Goal: Information Seeking & Learning: Learn about a topic

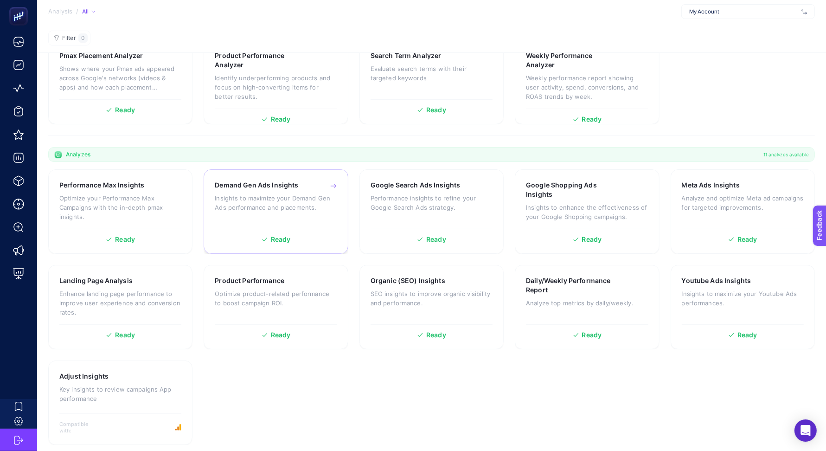
scroll to position [118, 0]
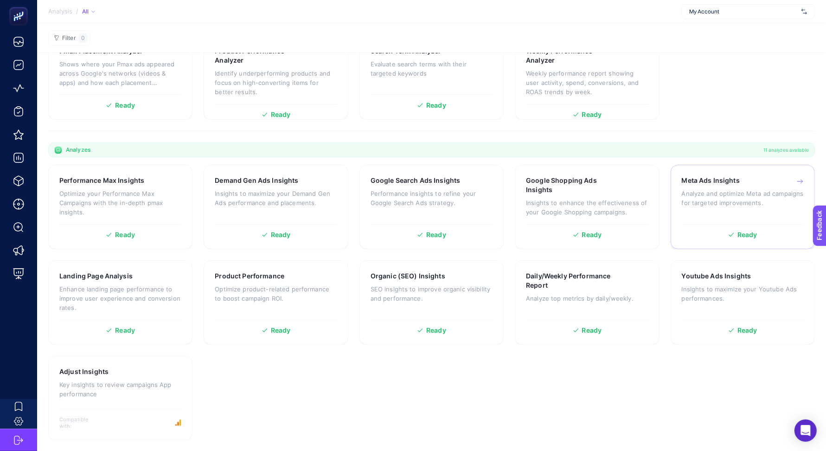
click at [714, 185] on div "Meta Ads Insights Analyze and optimize Meta [PERSON_NAME] for targeted improvem…" at bounding box center [743, 198] width 122 height 44
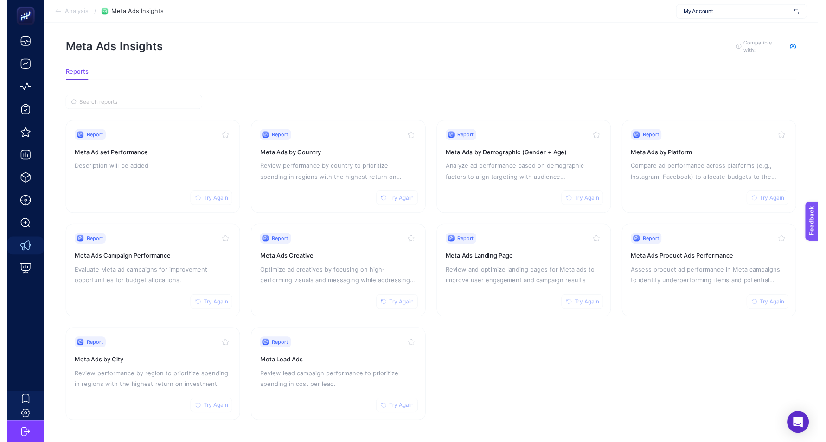
scroll to position [13, 0]
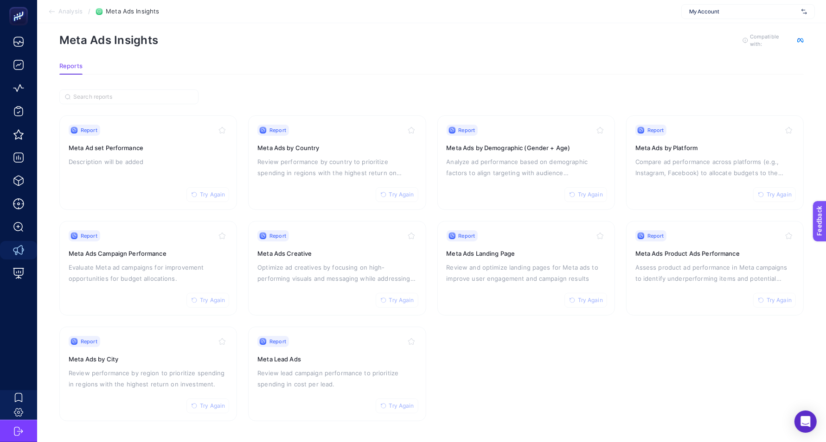
click at [620, 101] on section "Report Try Again Meta Ad set Performance Description will be added Report Try A…" at bounding box center [431, 256] width 744 height 332
click at [321, 272] on p "Optimize ad creatives by focusing on high-performing visuals and messaging whil…" at bounding box center [336, 273] width 159 height 22
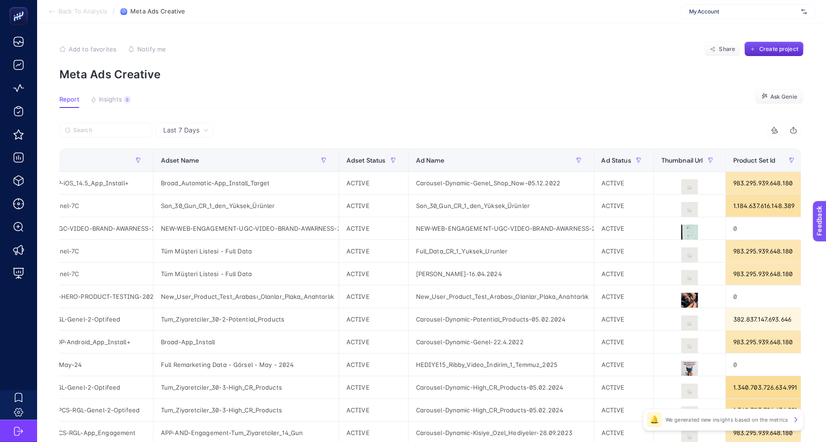
scroll to position [0, 105]
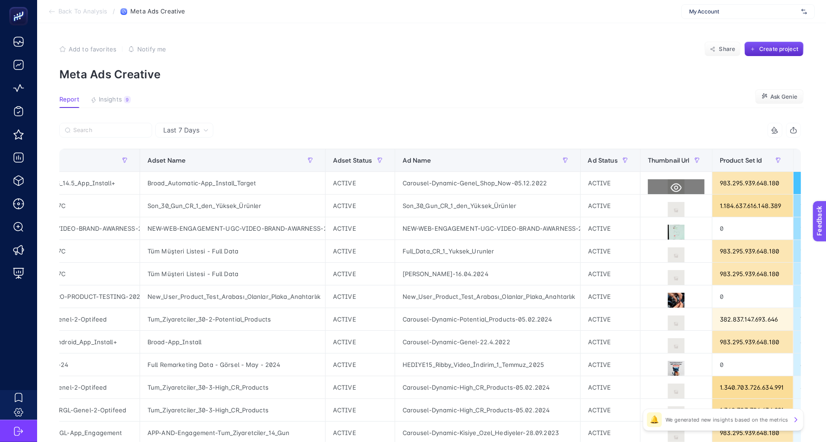
click at [669, 181] on button at bounding box center [676, 187] width 57 height 17
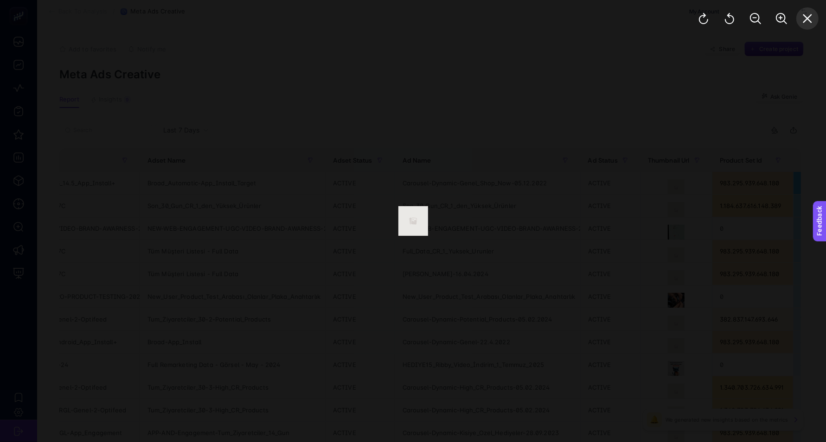
click at [809, 14] on icon "Close" at bounding box center [807, 18] width 11 height 11
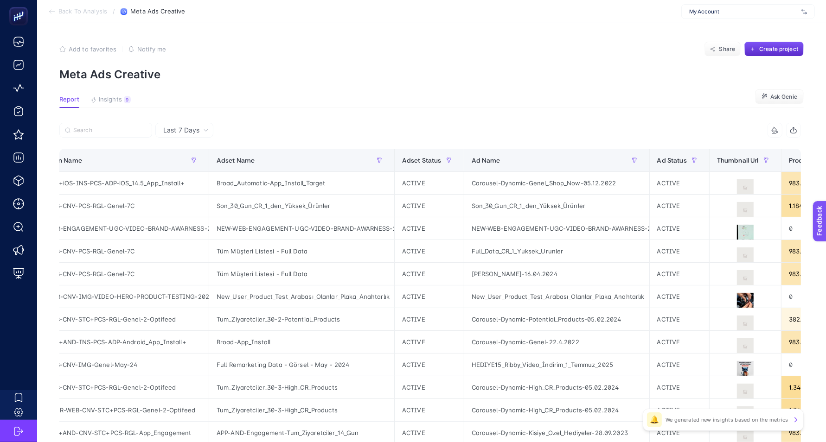
scroll to position [0, 0]
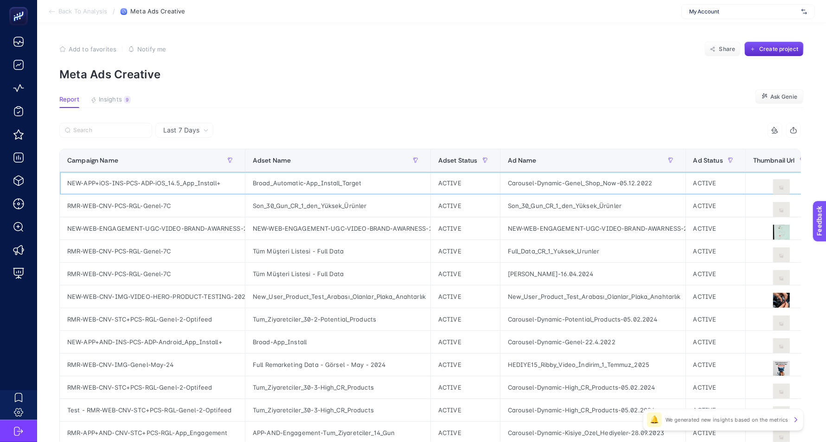
click at [565, 182] on div "Carousel-Dynamic-Genel_Shop_Now-05.12.2022" at bounding box center [592, 183] width 185 height 22
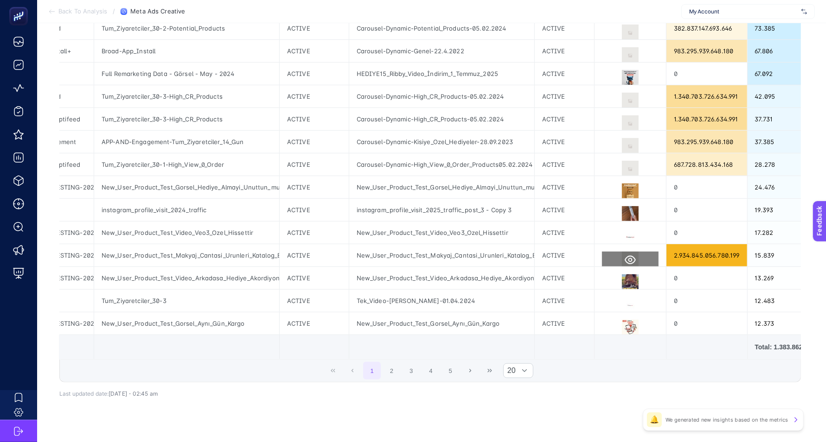
scroll to position [294, 0]
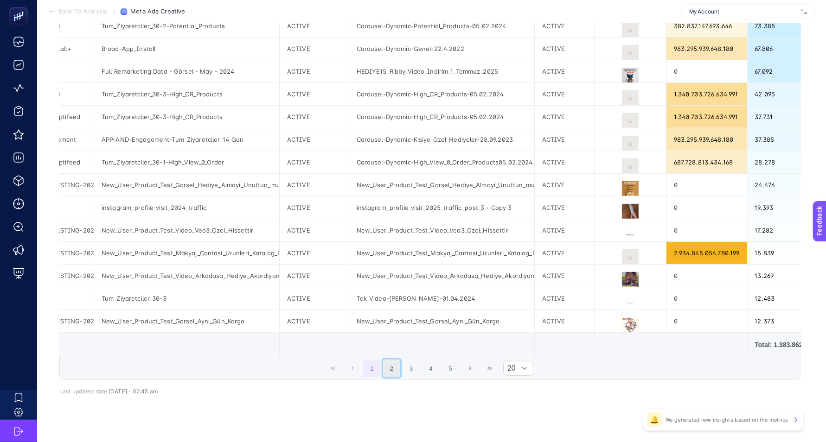
click at [394, 370] on button "2" at bounding box center [392, 369] width 18 height 18
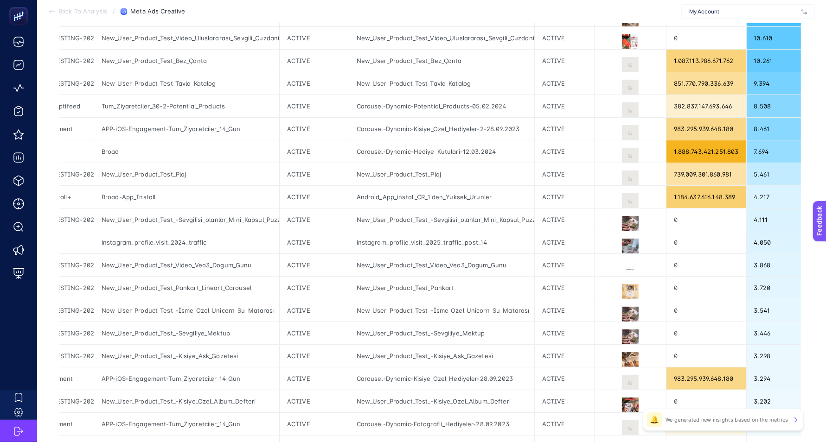
scroll to position [310, 0]
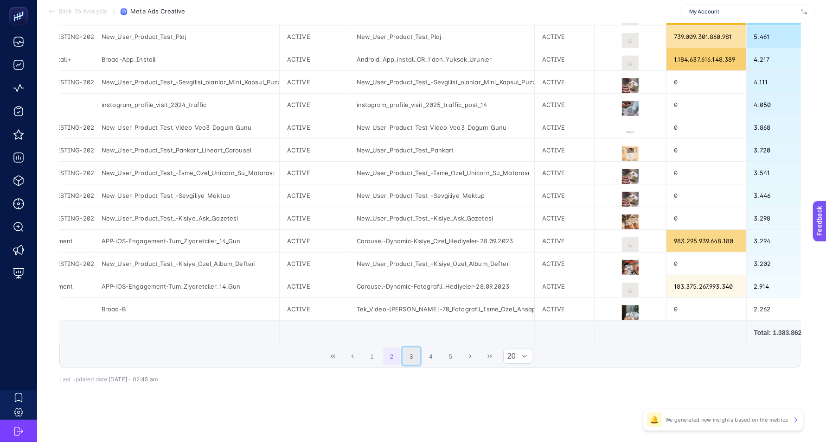
click at [417, 355] on button "3" at bounding box center [412, 357] width 18 height 18
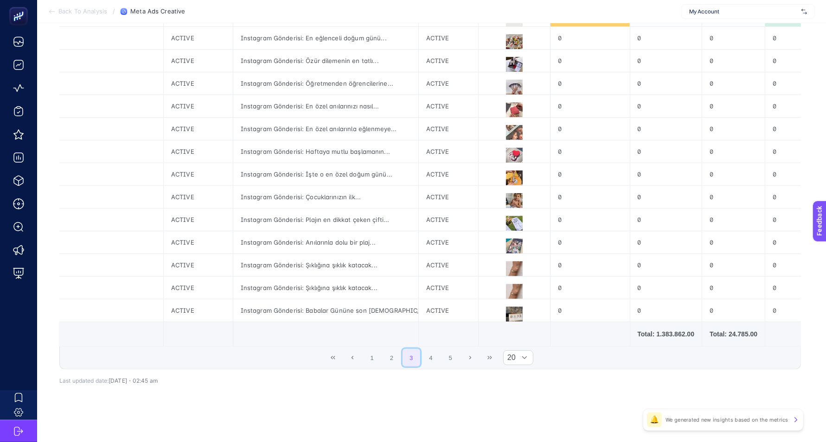
scroll to position [305, 0]
click at [439, 365] on button "4" at bounding box center [431, 358] width 18 height 18
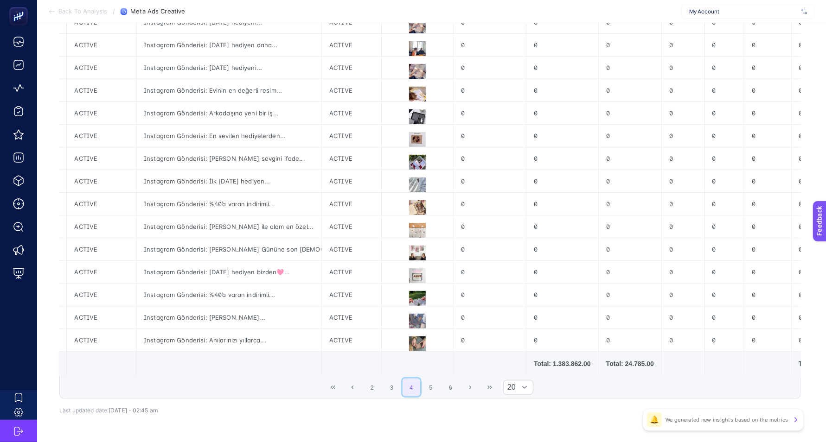
scroll to position [300, 0]
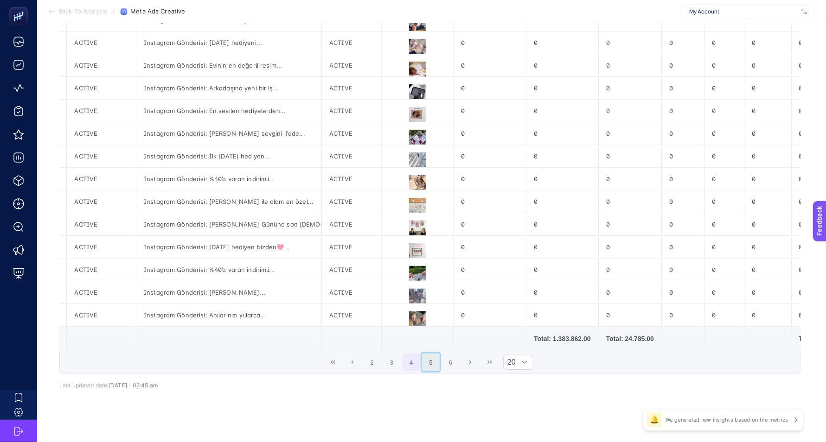
click at [439, 363] on button "5" at bounding box center [431, 363] width 18 height 18
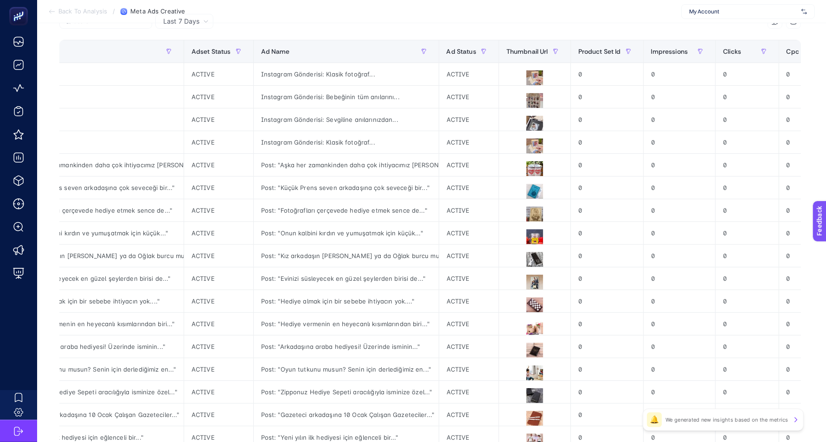
scroll to position [310, 0]
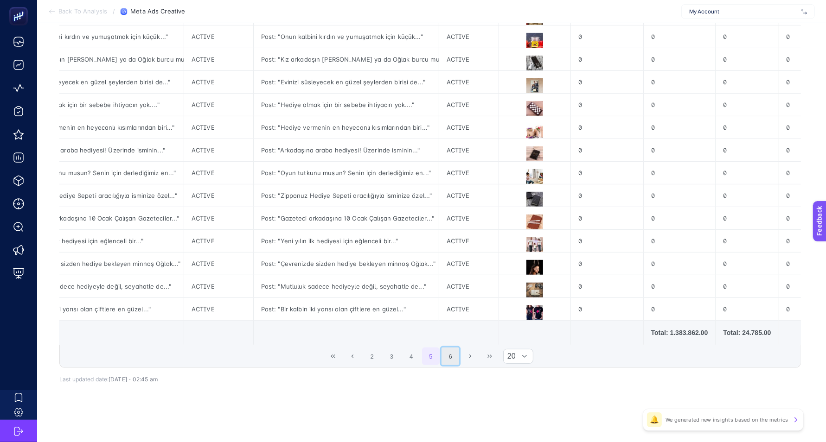
click at [459, 352] on button "6" at bounding box center [451, 357] width 18 height 18
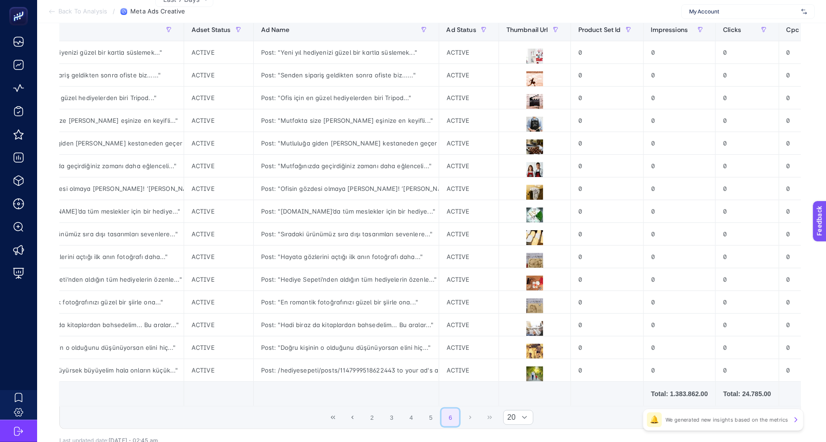
scroll to position [197, 0]
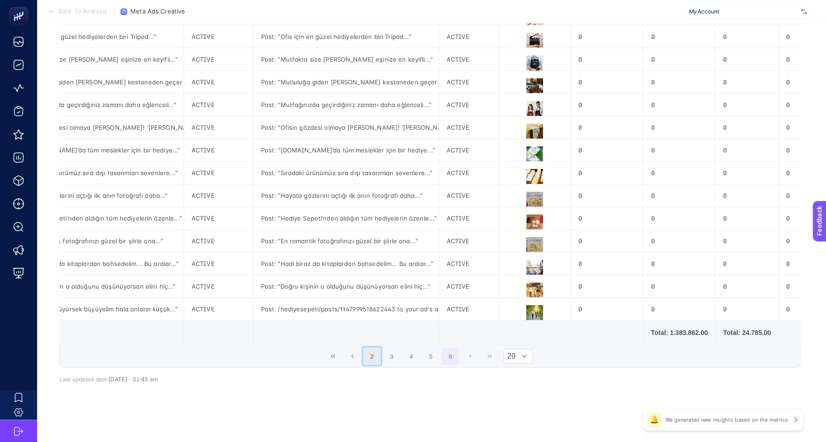
click at [377, 353] on button "2" at bounding box center [372, 357] width 18 height 18
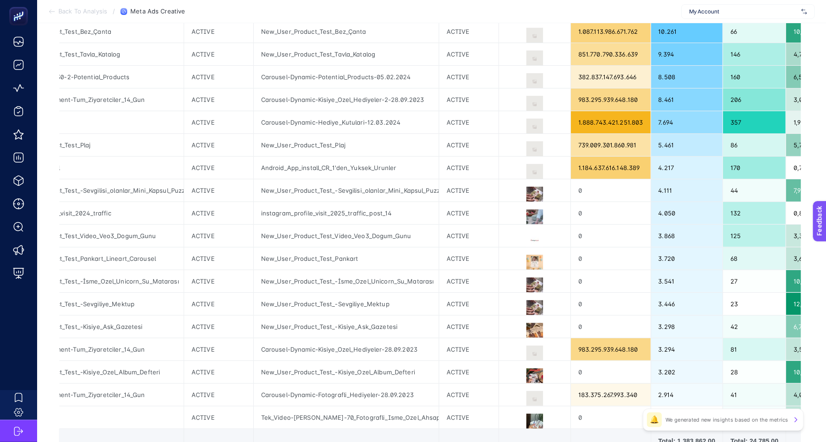
scroll to position [0, 0]
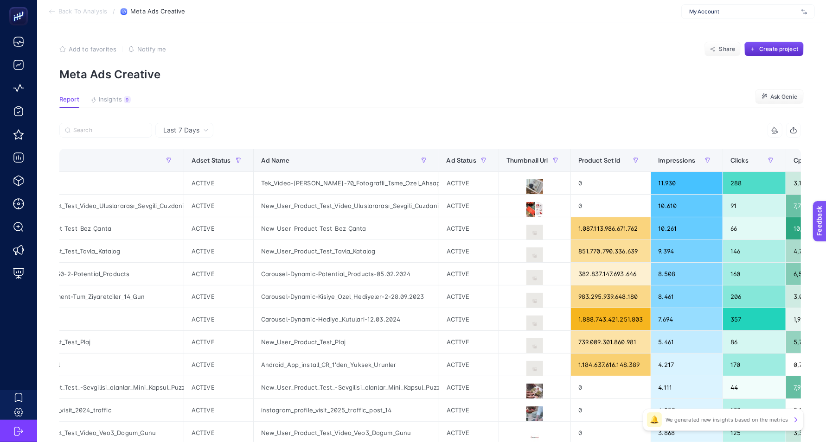
click at [738, 12] on span "My Account" at bounding box center [743, 11] width 109 height 7
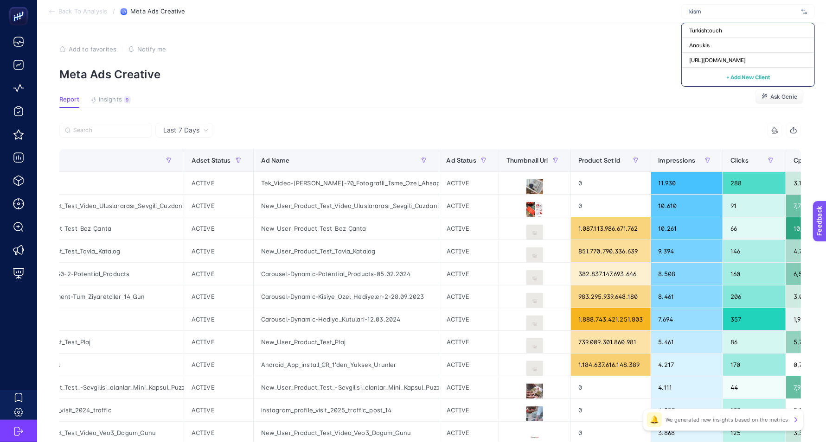
type input "kisme"
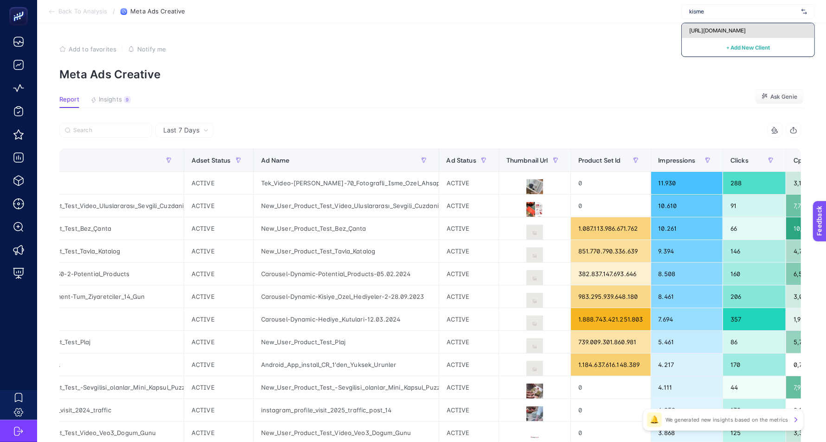
click at [737, 35] on div "[URL][DOMAIN_NAME]" at bounding box center [748, 30] width 133 height 15
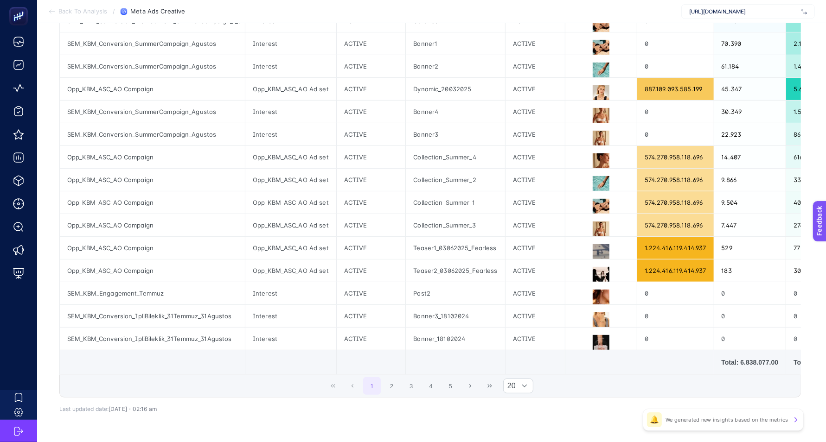
scroll to position [279, 0]
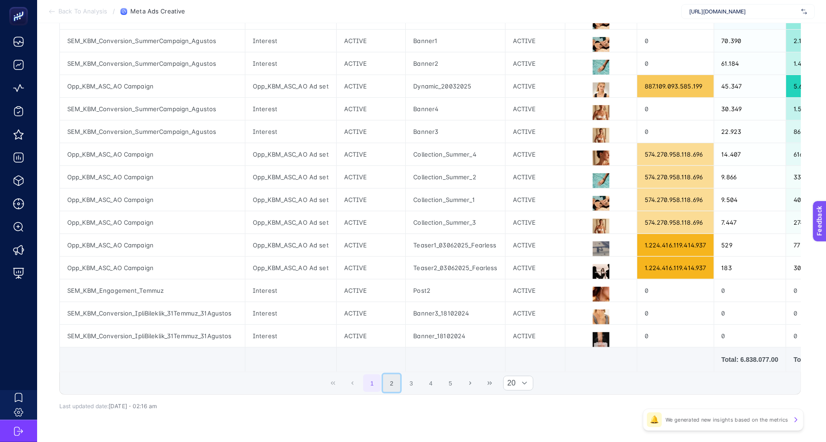
click at [396, 391] on button "2" at bounding box center [392, 384] width 18 height 18
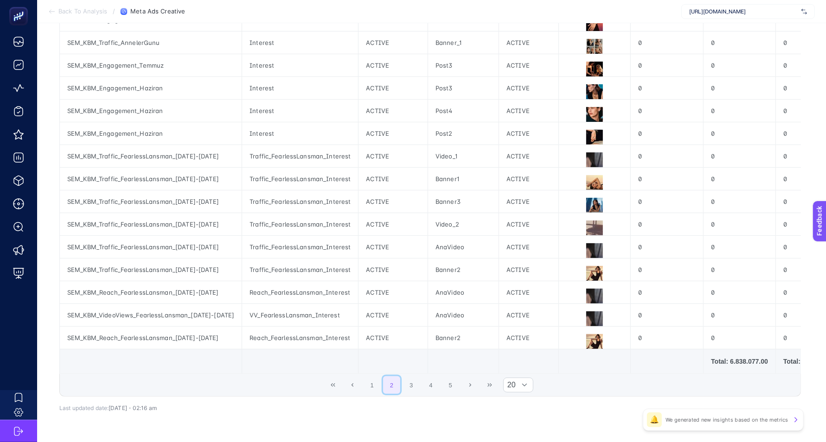
scroll to position [292, 0]
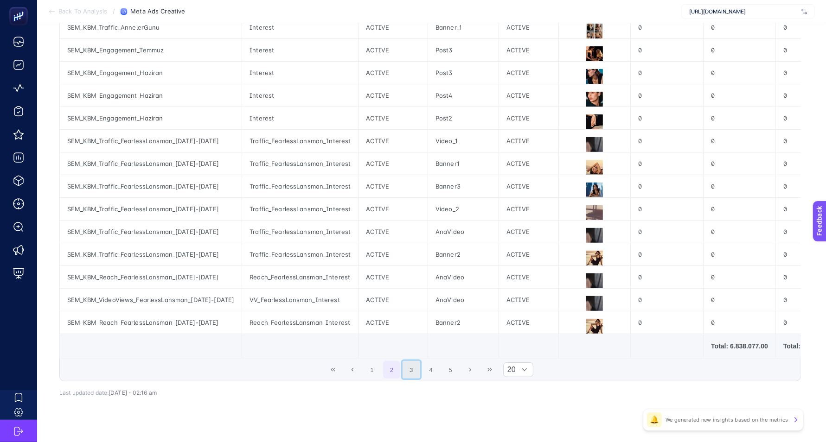
click at [416, 375] on button "3" at bounding box center [412, 370] width 18 height 18
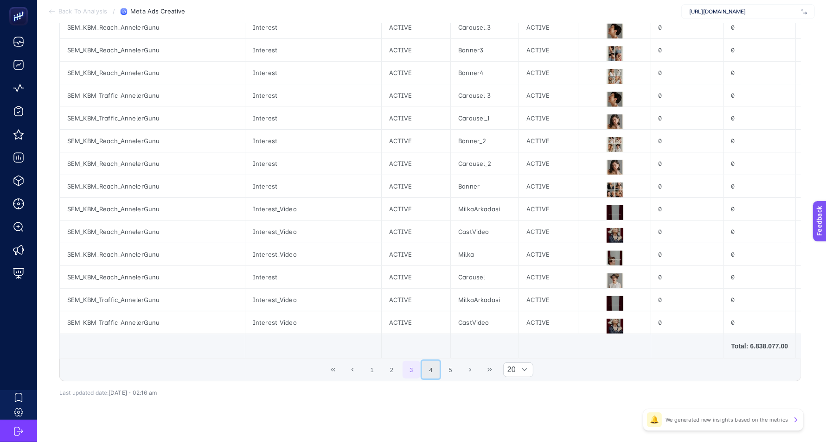
click at [434, 375] on button "4" at bounding box center [431, 370] width 18 height 18
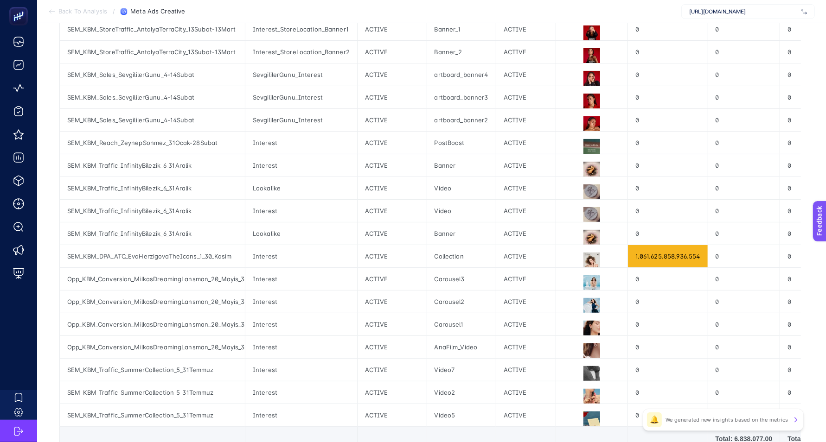
scroll to position [310, 0]
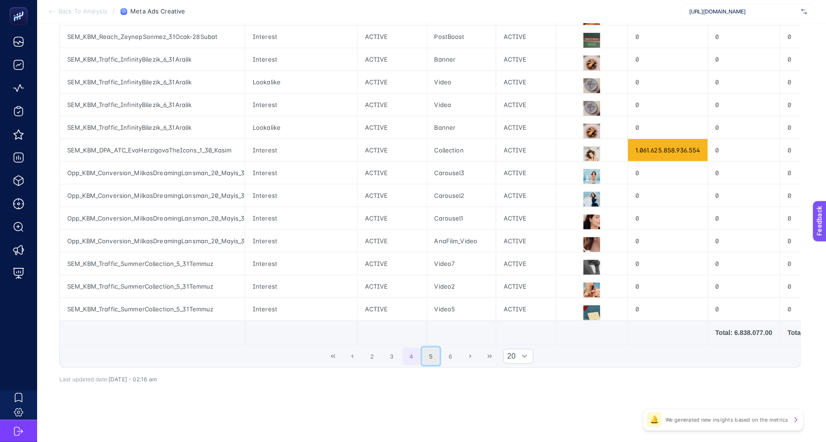
click at [437, 356] on button "5" at bounding box center [431, 357] width 18 height 18
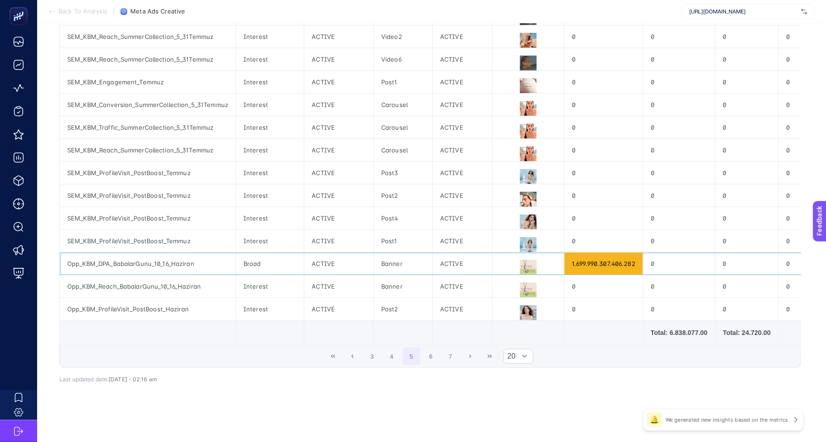
click at [632, 256] on div "1.699.990.307.406.282" at bounding box center [603, 264] width 78 height 22
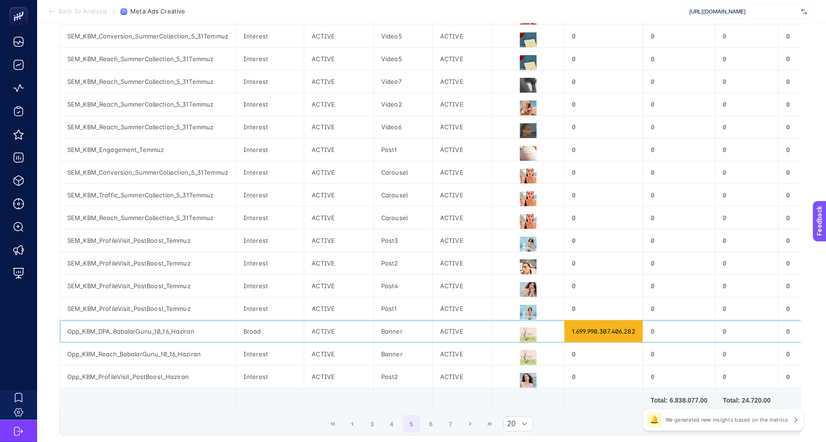
scroll to position [249, 0]
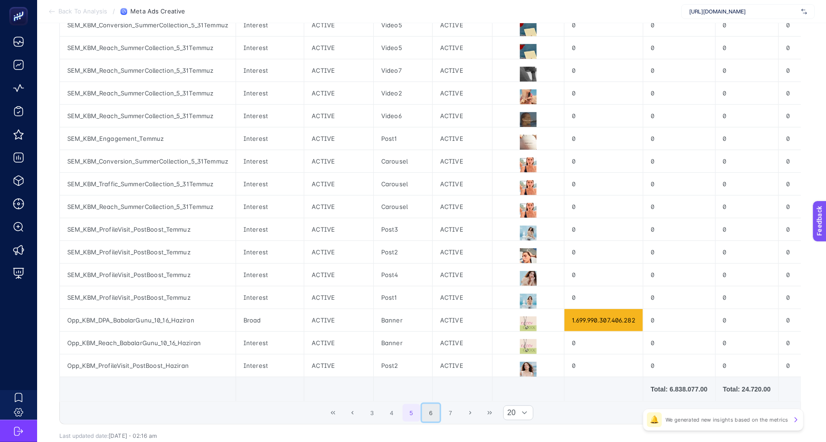
click at [434, 420] on button "6" at bounding box center [431, 413] width 18 height 18
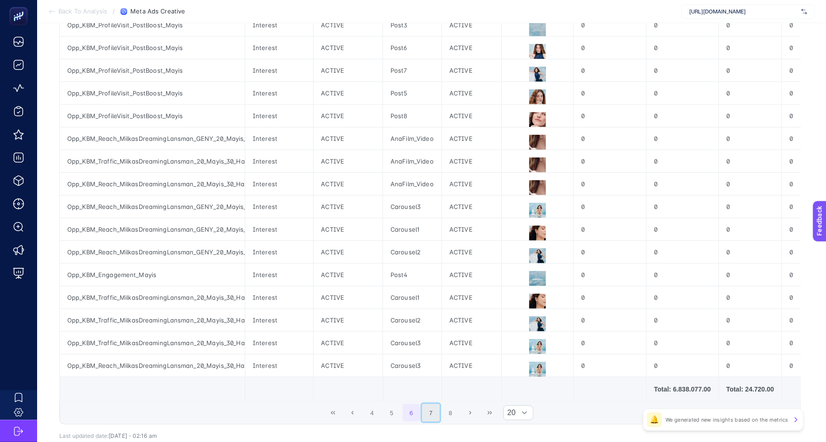
click at [433, 419] on button "7" at bounding box center [431, 413] width 18 height 18
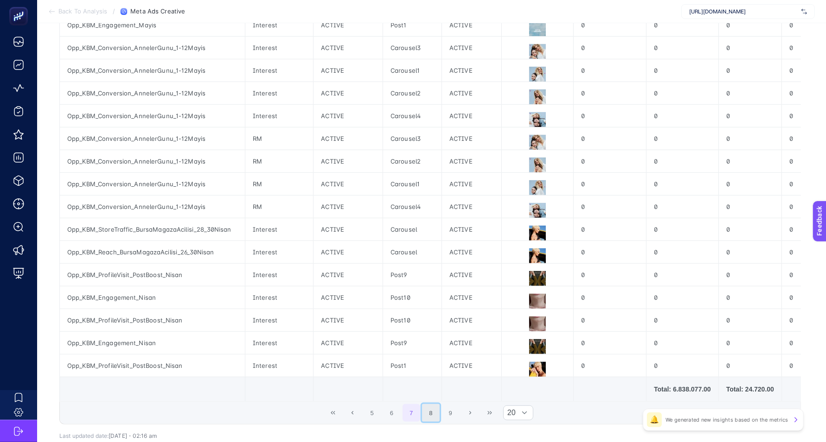
click at [440, 418] on button "8" at bounding box center [431, 413] width 18 height 18
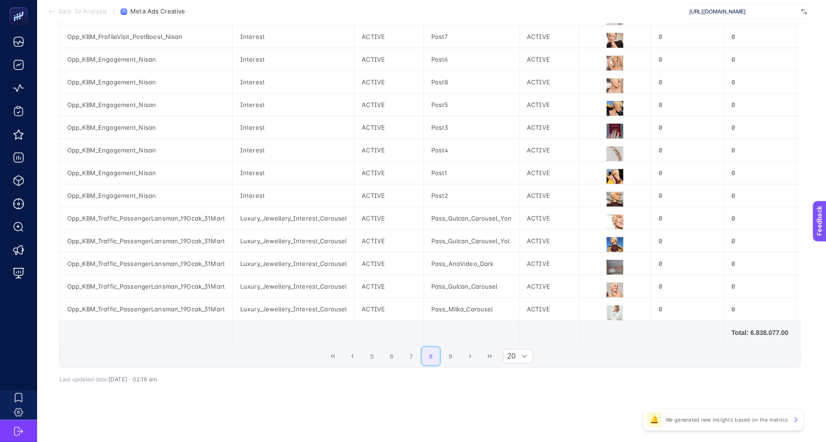
scroll to position [307, 0]
click at [449, 361] on button "9" at bounding box center [451, 357] width 18 height 18
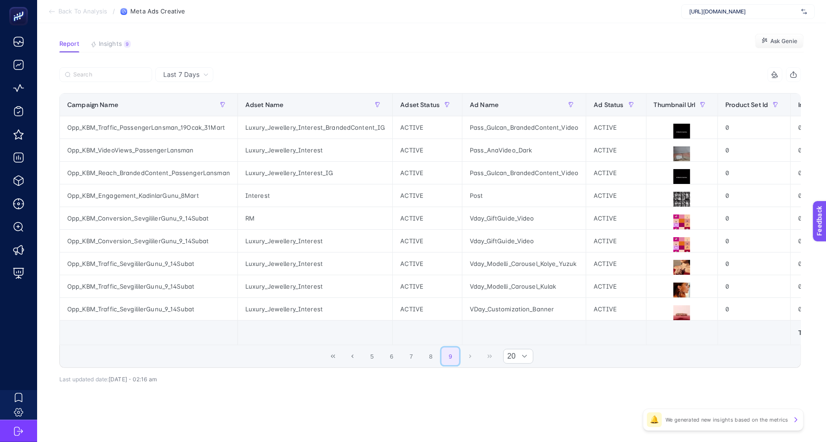
scroll to position [62, 0]
click at [336, 357] on icon "First Page" at bounding box center [333, 357] width 6 height 6
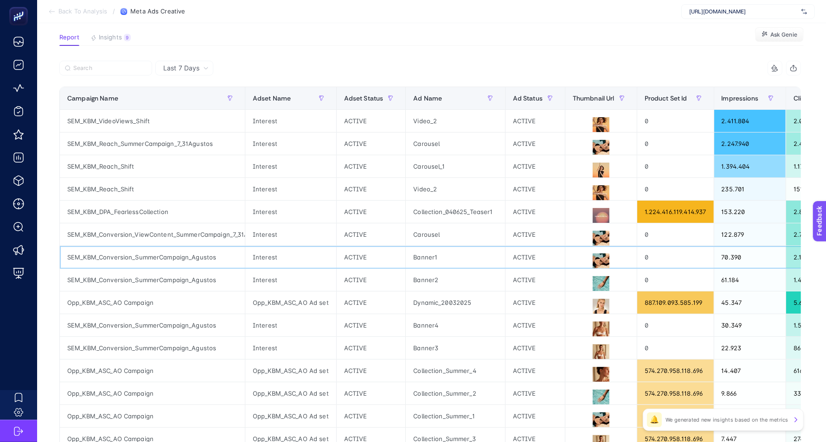
click at [421, 259] on div "Banner1" at bounding box center [455, 257] width 99 height 22
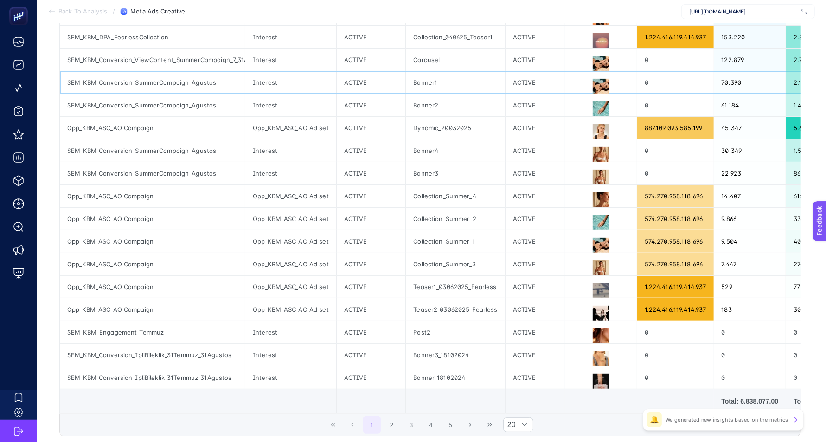
scroll to position [310, 0]
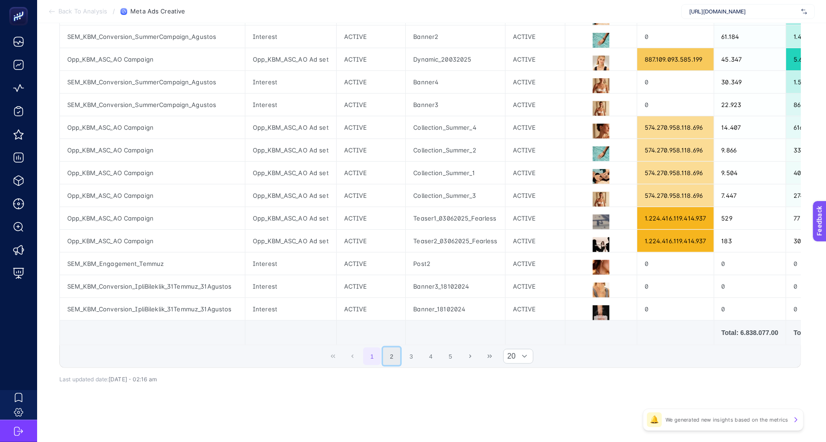
click at [400, 359] on button "2" at bounding box center [392, 357] width 18 height 18
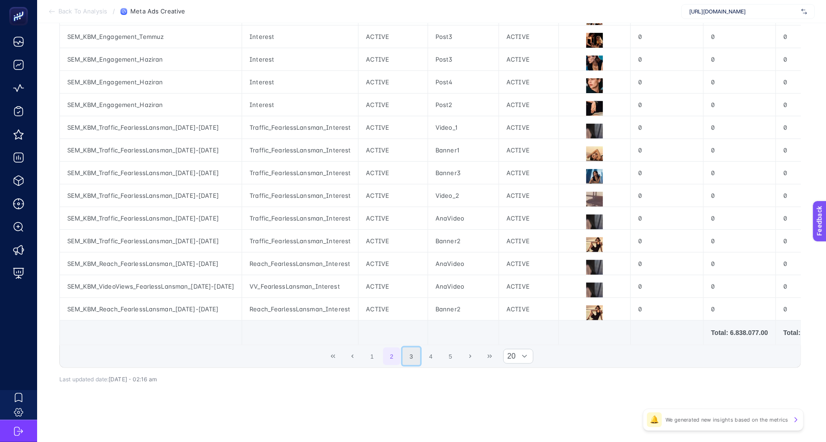
click at [413, 364] on button "3" at bounding box center [412, 357] width 18 height 18
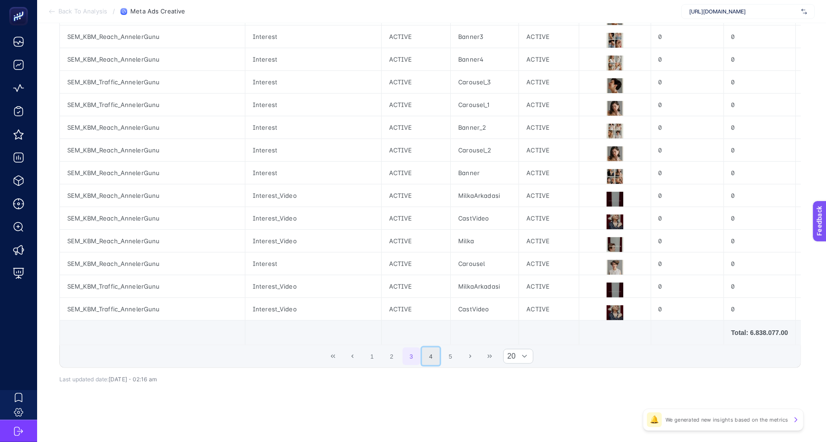
click at [437, 360] on button "4" at bounding box center [431, 357] width 18 height 18
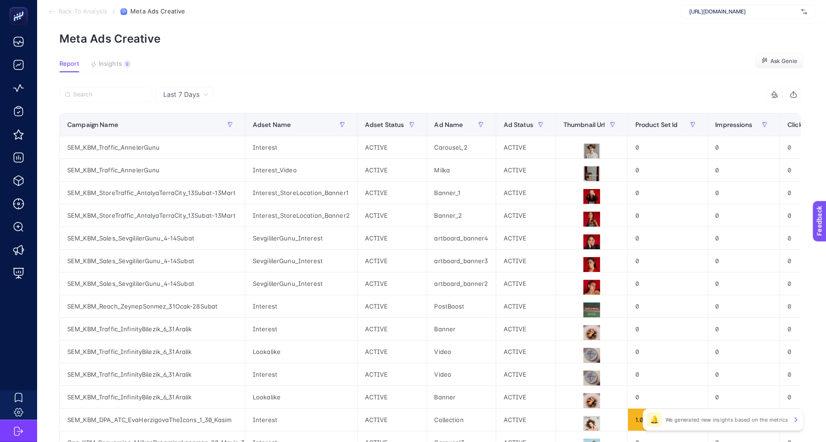
scroll to position [0, 0]
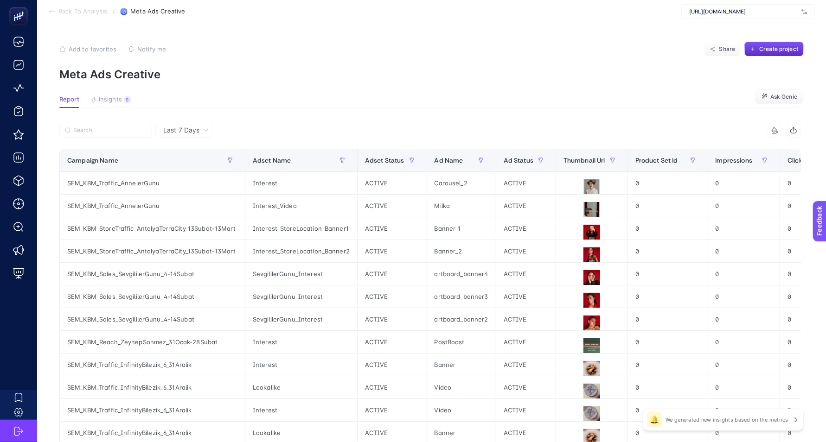
click at [739, 13] on span "[URL][DOMAIN_NAME]" at bounding box center [743, 11] width 109 height 7
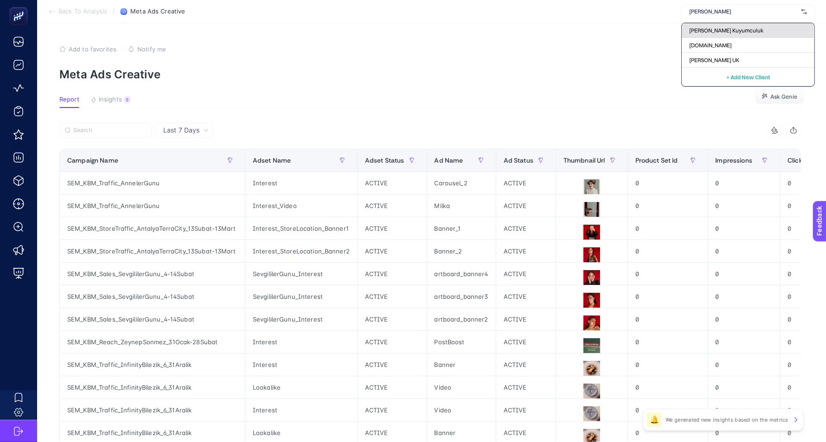
type input "[PERSON_NAME]"
click at [724, 27] on span "[PERSON_NAME] Kuyumculuk" at bounding box center [726, 30] width 74 height 7
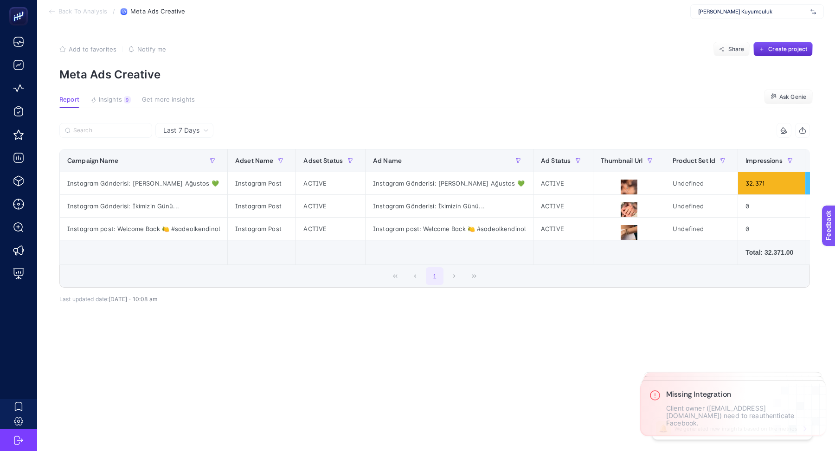
click at [740, 11] on span "[PERSON_NAME] Kuyumculuk" at bounding box center [752, 11] width 109 height 7
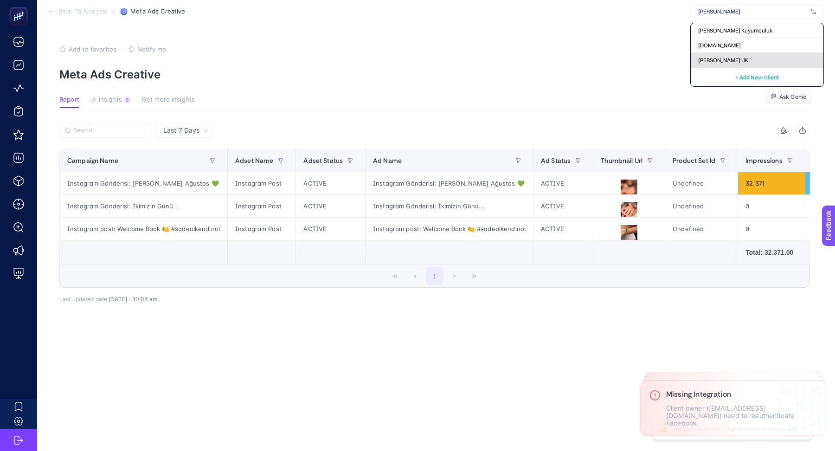
type input "[PERSON_NAME]"
click at [724, 55] on div "[PERSON_NAME] UK" at bounding box center [757, 60] width 133 height 15
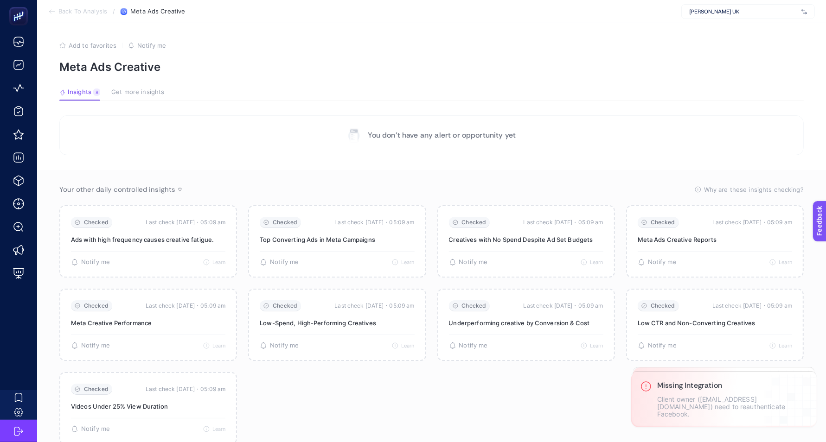
click at [721, 13] on span "[PERSON_NAME] UK" at bounding box center [743, 11] width 109 height 7
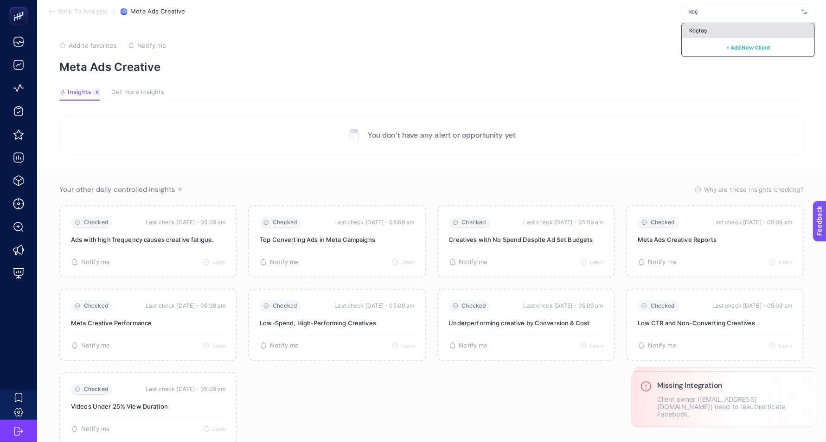
type input "koç"
click at [692, 31] on span "Koçtaş" at bounding box center [698, 30] width 18 height 7
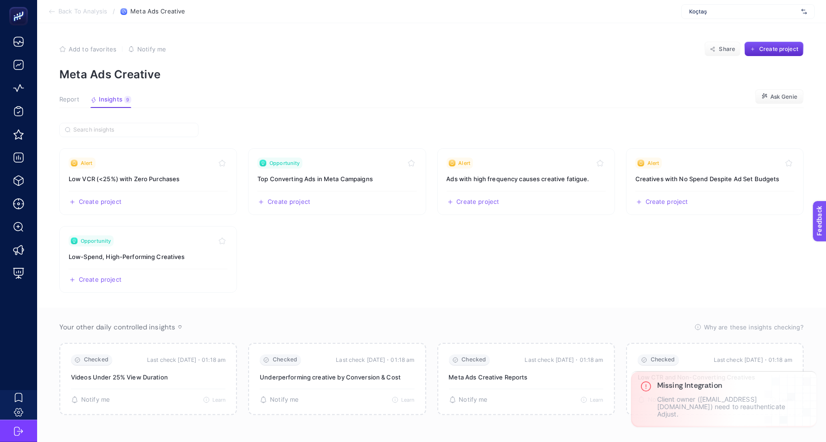
click at [73, 100] on span "Report" at bounding box center [69, 99] width 20 height 7
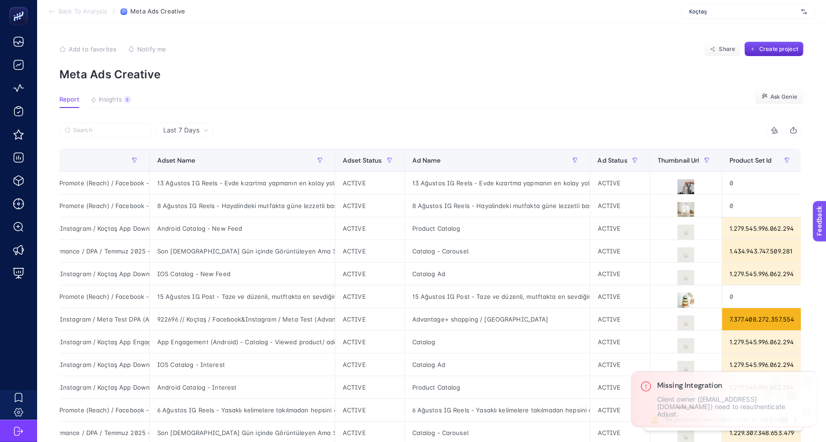
scroll to position [0, 109]
